Goal: Task Accomplishment & Management: Manage account settings

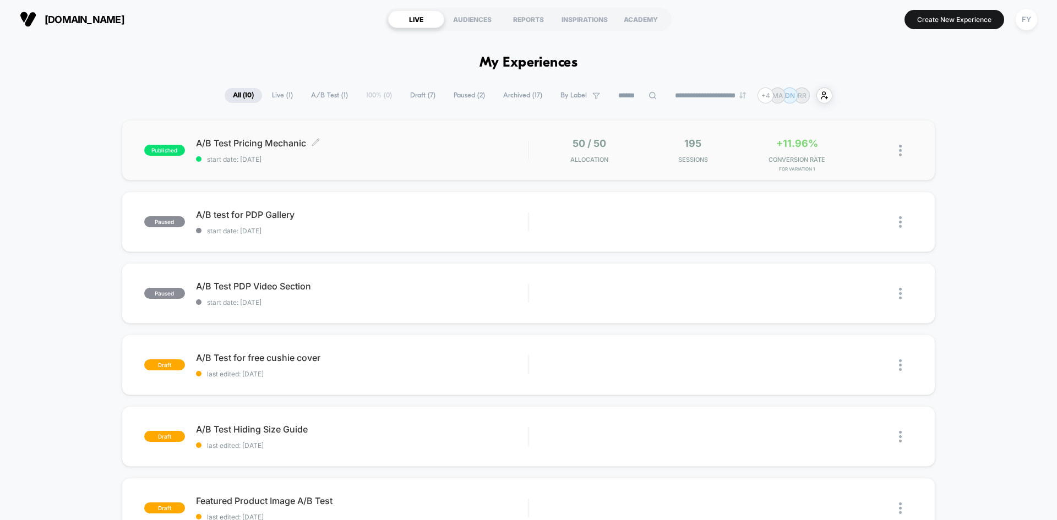
click at [377, 151] on div "A/B Test Pricing Mechanic Click to edit experience details Click to edit experi…" at bounding box center [362, 151] width 332 height 26
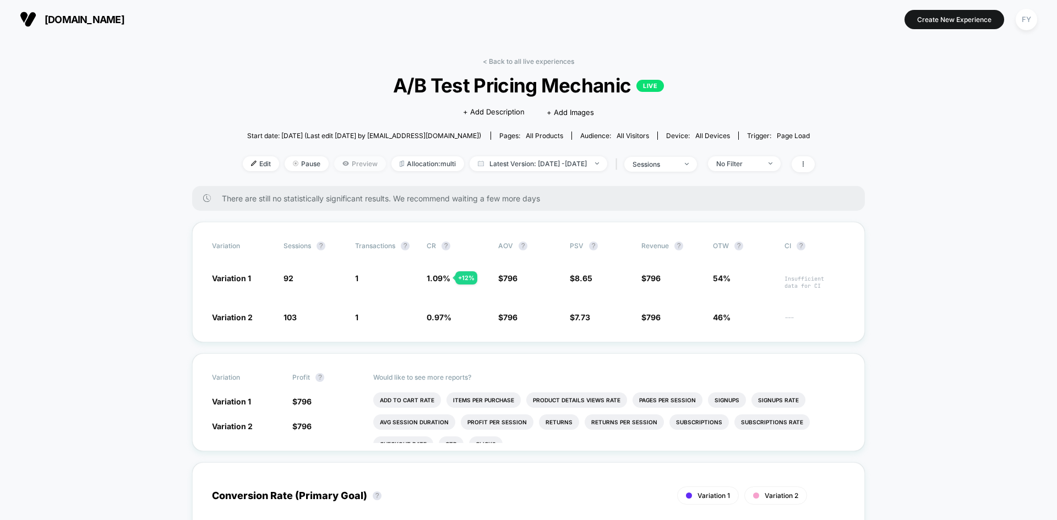
click at [346, 166] on span "Preview" at bounding box center [360, 163] width 52 height 15
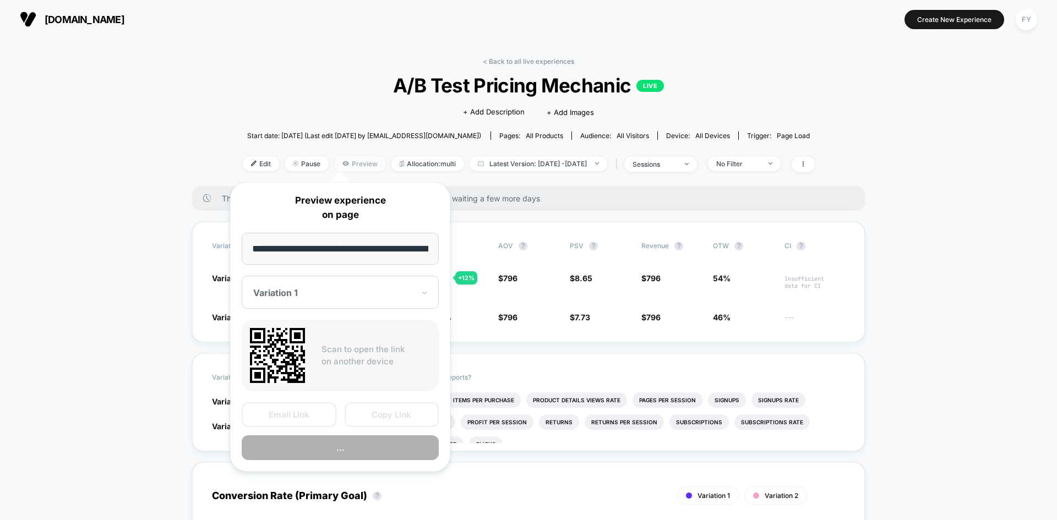
scroll to position [0, 161]
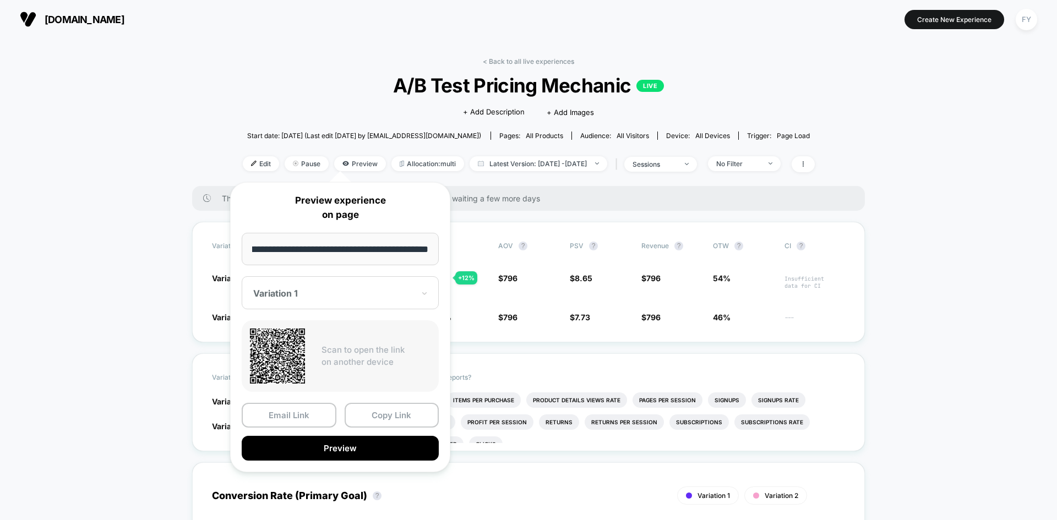
click at [367, 296] on div at bounding box center [333, 293] width 161 height 11
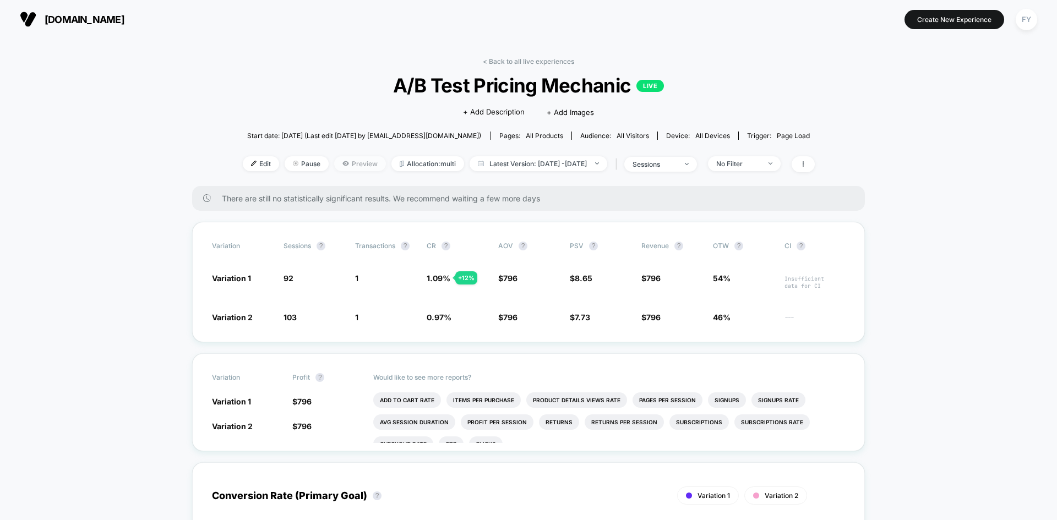
click at [338, 166] on span "Preview" at bounding box center [360, 163] width 52 height 15
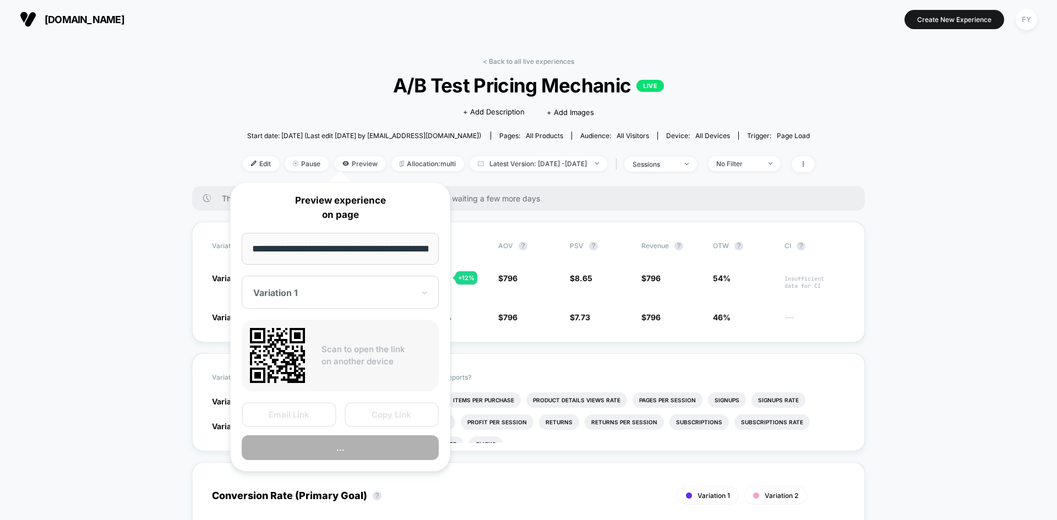
scroll to position [0, 161]
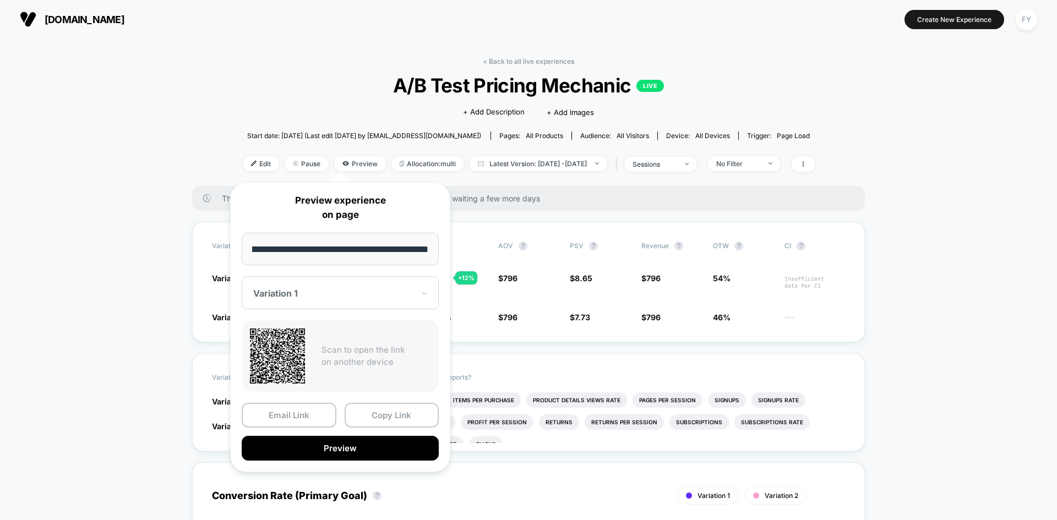
click at [322, 294] on div at bounding box center [333, 293] width 161 height 11
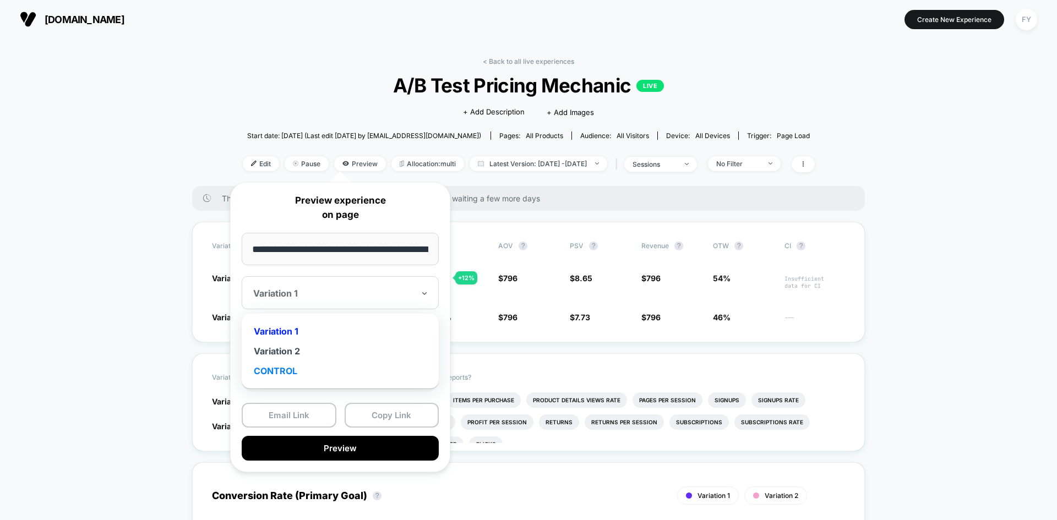
click at [297, 363] on div "CONTROL" at bounding box center [340, 371] width 186 height 20
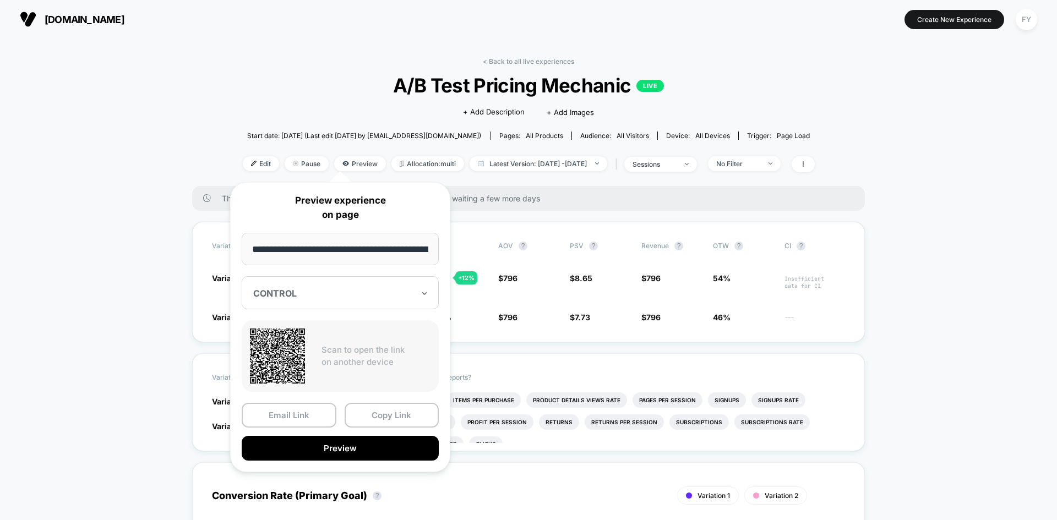
click at [345, 310] on div "**********" at bounding box center [340, 327] width 220 height 290
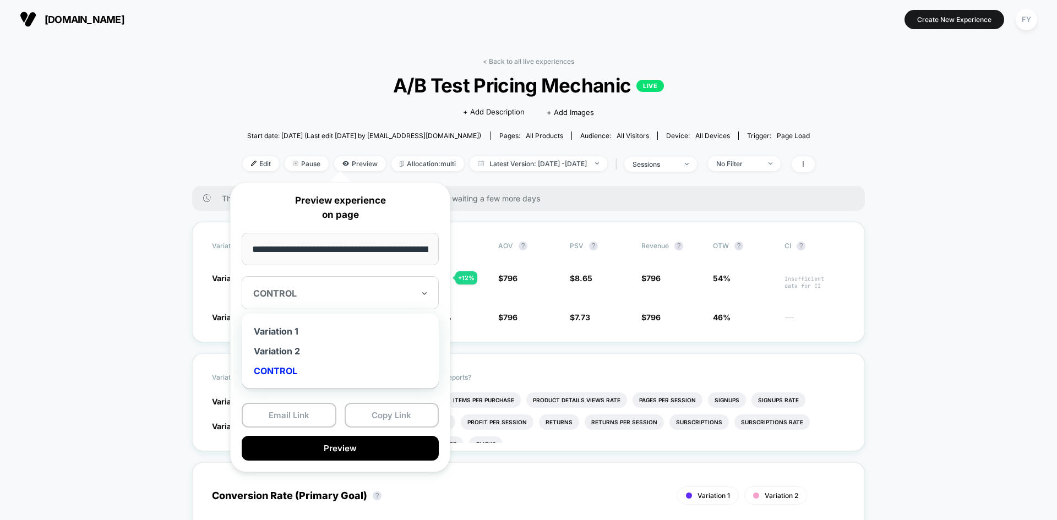
click at [343, 300] on div "CONTROL" at bounding box center [333, 293] width 163 height 13
click at [308, 334] on div "Variation 1" at bounding box center [340, 332] width 186 height 20
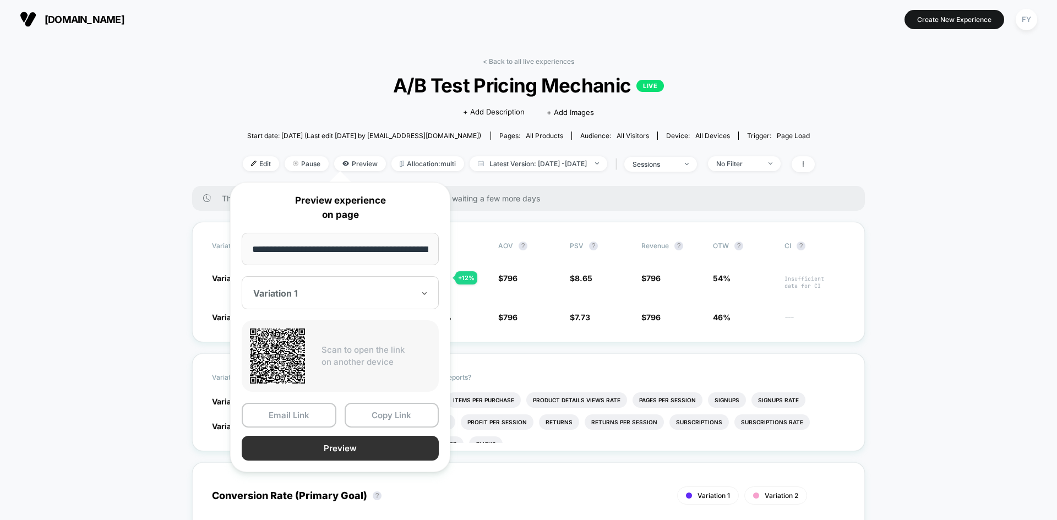
click at [315, 442] on button "Preview" at bounding box center [340, 448] width 197 height 25
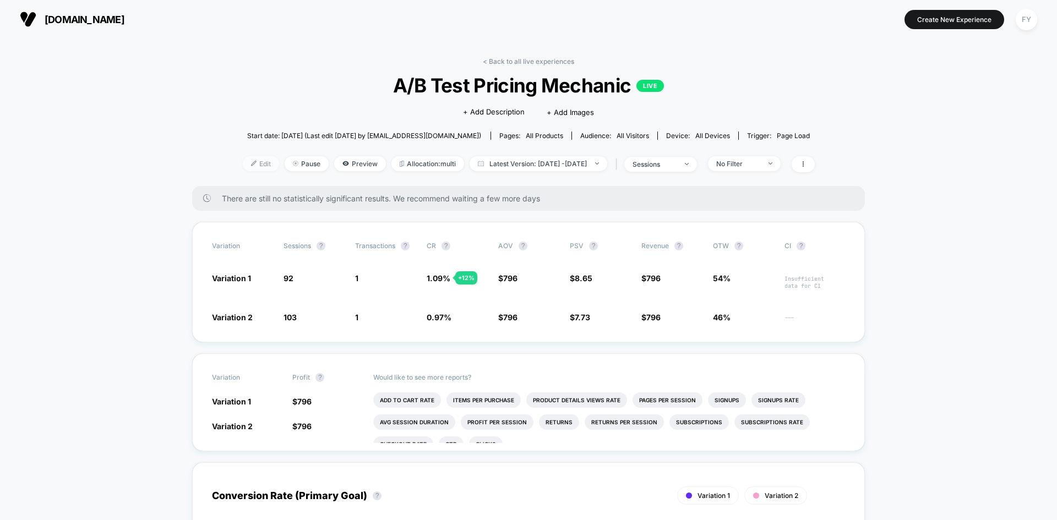
click at [245, 165] on span "Edit" at bounding box center [261, 163] width 36 height 15
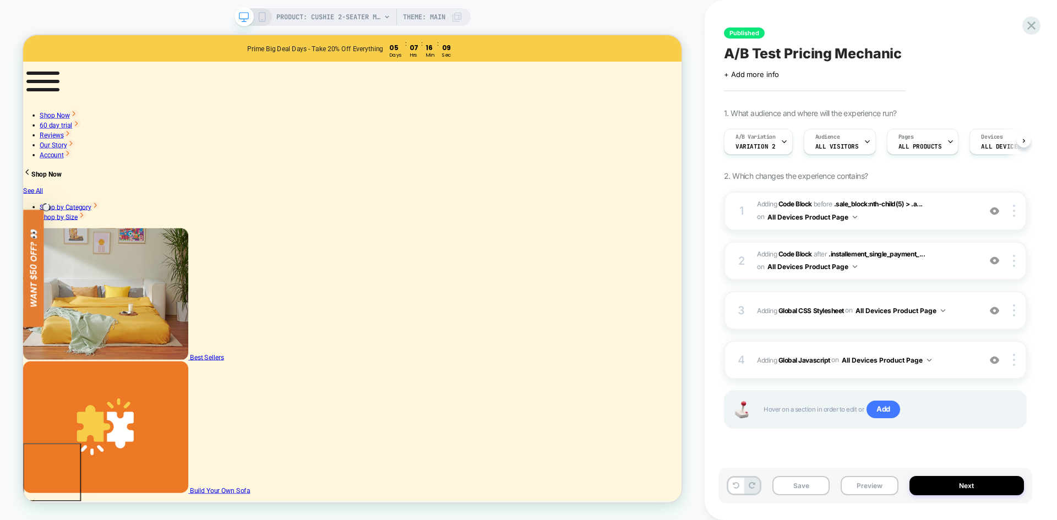
scroll to position [0, 1]
click at [755, 146] on span "Variation 2" at bounding box center [755, 147] width 40 height 8
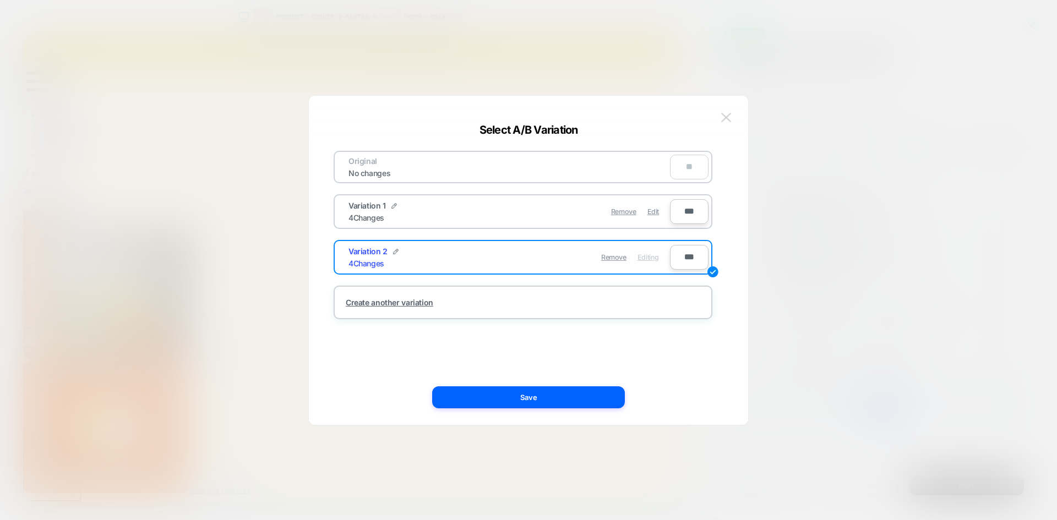
click at [728, 116] on img at bounding box center [726, 117] width 10 height 9
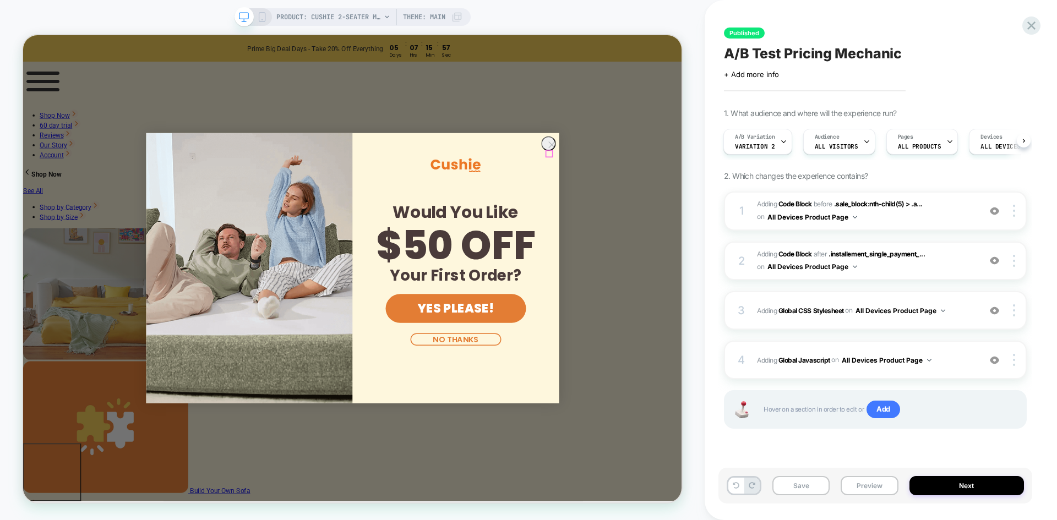
click at [724, 186] on icon "Close dialog" at bounding box center [728, 182] width 8 height 8
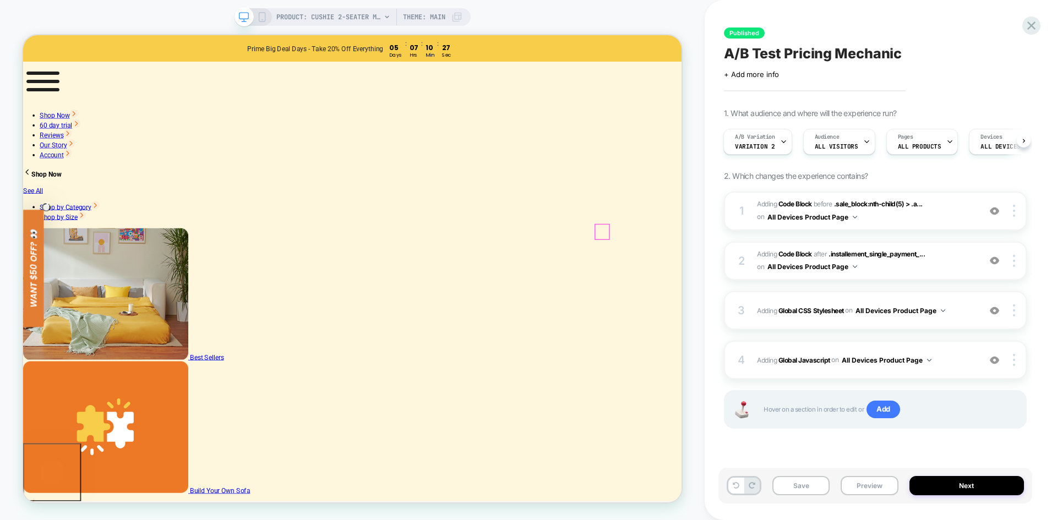
click at [1035, 20] on icon at bounding box center [1031, 25] width 15 height 15
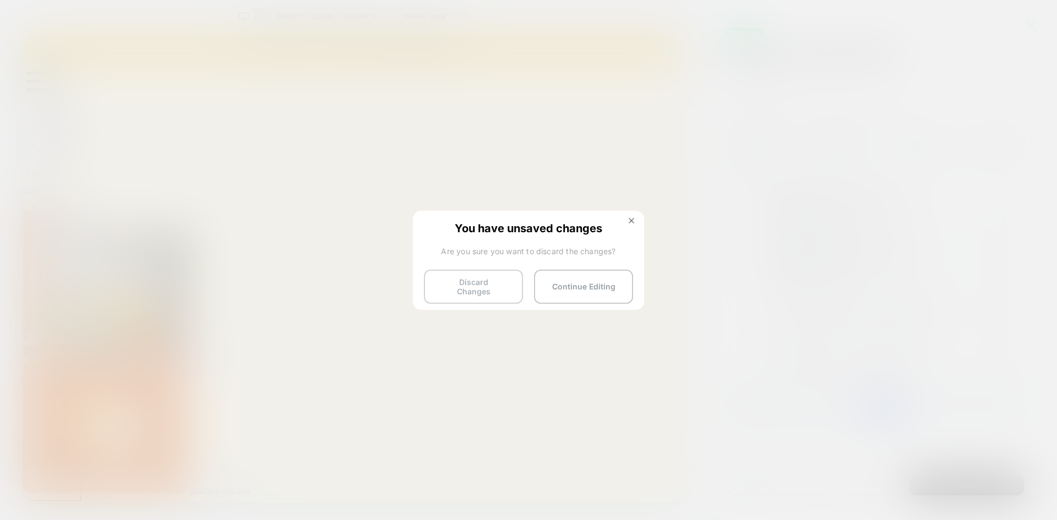
click at [509, 281] on button "Discard Changes" at bounding box center [473, 287] width 99 height 34
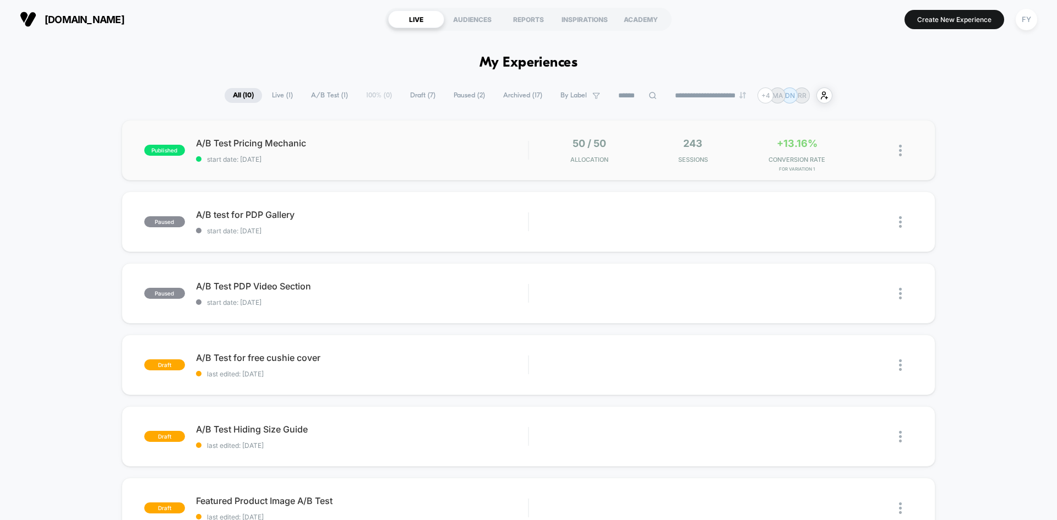
click at [455, 165] on div "published A/B Test Pricing Mechanic start date: [DATE] 50 / 50 Allocation 243 S…" at bounding box center [529, 150] width 814 height 61
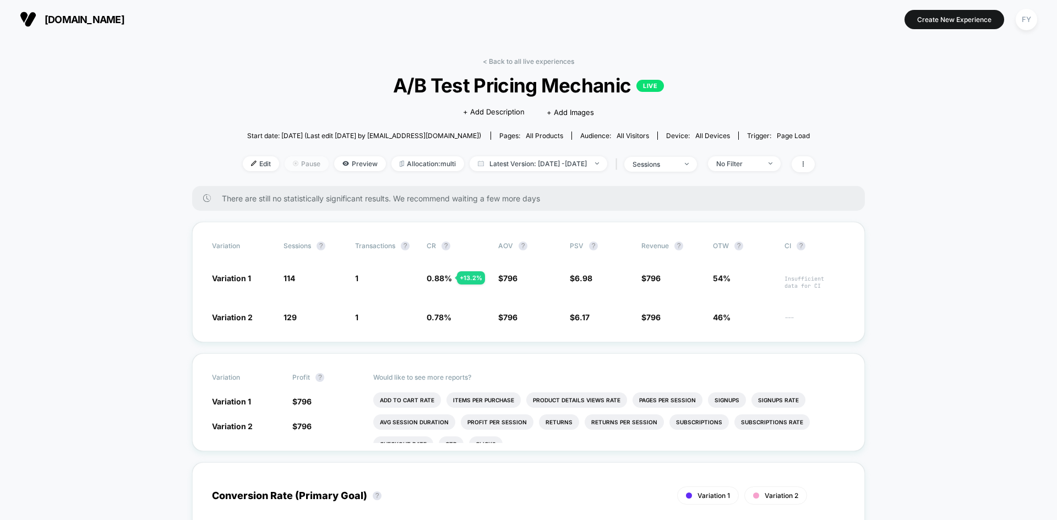
click at [285, 165] on span "Pause" at bounding box center [307, 163] width 44 height 15
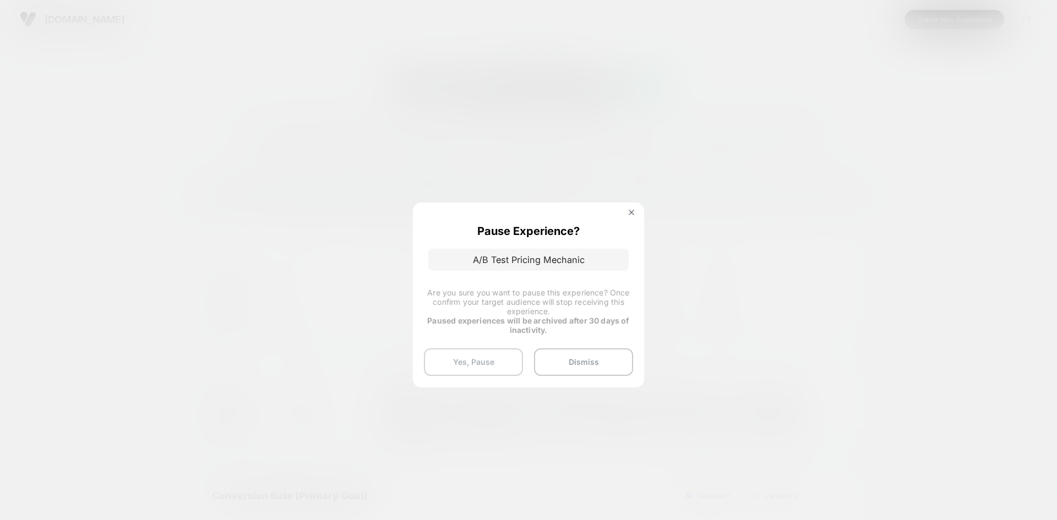
click at [498, 365] on button "Yes, Pause" at bounding box center [473, 363] width 99 height 28
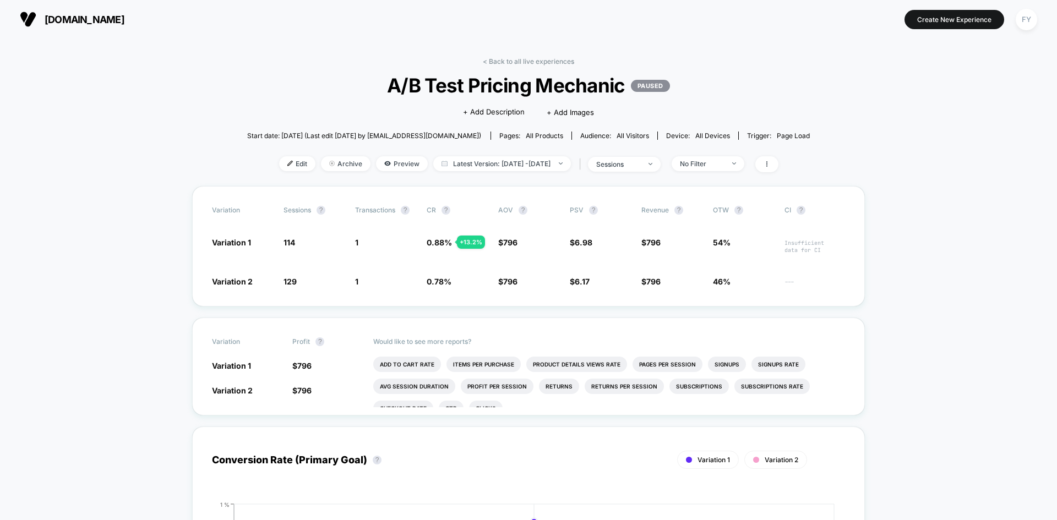
click at [77, 15] on span "[DOMAIN_NAME]" at bounding box center [85, 20] width 80 height 12
